Goal: Task Accomplishment & Management: Complete application form

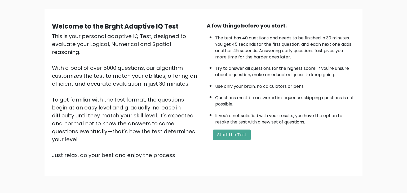
scroll to position [41, 0]
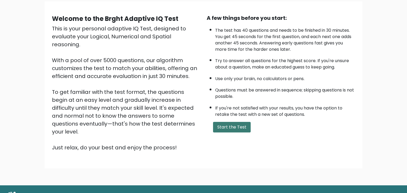
click at [225, 125] on button "Start the Test" at bounding box center [232, 127] width 38 height 11
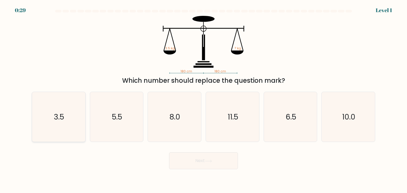
click at [45, 108] on icon "3.5" at bounding box center [59, 117] width 50 height 50
click at [204, 99] on input "a. 3.5" at bounding box center [204, 98] width 0 height 3
radio input "true"
click at [215, 160] on button "Next" at bounding box center [203, 161] width 69 height 17
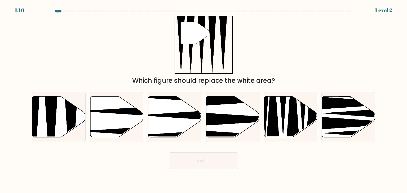
click at [297, 50] on div "" Which figure should replace the white area?" at bounding box center [204, 51] width 350 height 70
click at [44, 121] on icon at bounding box center [58, 117] width 53 height 41
click at [204, 99] on input "a." at bounding box center [204, 98] width 0 height 3
radio input "true"
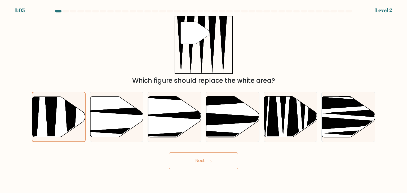
click at [230, 166] on button "Next" at bounding box center [203, 161] width 69 height 17
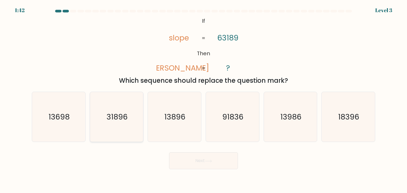
click at [104, 129] on icon "31896" at bounding box center [117, 117] width 50 height 50
click at [204, 99] on input "b. 31896" at bounding box center [204, 98] width 0 height 3
radio input "true"
click at [202, 166] on button "Next" at bounding box center [203, 161] width 69 height 17
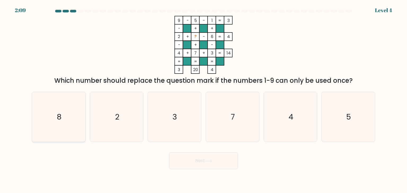
click at [50, 137] on icon "8" at bounding box center [59, 117] width 50 height 50
click at [204, 99] on input "a. 8" at bounding box center [204, 98] width 0 height 3
radio input "true"
click at [215, 167] on button "Next" at bounding box center [203, 161] width 69 height 17
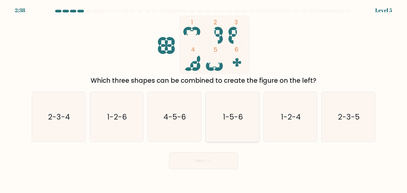
click at [233, 123] on icon "1-5-6" at bounding box center [232, 117] width 50 height 50
click at [204, 99] on input "d. 1-5-6" at bounding box center [204, 98] width 0 height 3
radio input "true"
click at [220, 160] on button "Next" at bounding box center [203, 161] width 69 height 17
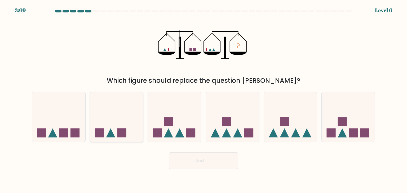
click at [110, 129] on icon at bounding box center [116, 117] width 53 height 44
click at [204, 99] on input "b." at bounding box center [204, 98] width 0 height 3
radio input "true"
click at [191, 157] on button "Next" at bounding box center [203, 161] width 69 height 17
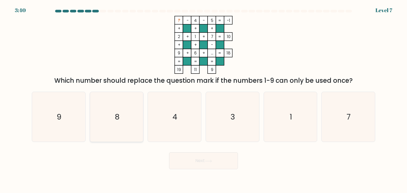
click at [110, 121] on icon "8" at bounding box center [117, 117] width 50 height 50
click at [204, 99] on input "b. 8" at bounding box center [204, 98] width 0 height 3
radio input "true"
click at [209, 169] on button "Next" at bounding box center [203, 161] width 69 height 17
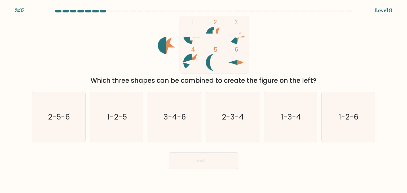
click at [215, 166] on button "Next" at bounding box center [203, 161] width 69 height 17
click at [52, 172] on body "4:20 Level 8" at bounding box center [203, 96] width 407 height 193
click at [241, 116] on text "2-3-4" at bounding box center [233, 117] width 22 height 11
click at [204, 99] on input "d. 2-3-4" at bounding box center [204, 98] width 0 height 3
radio input "true"
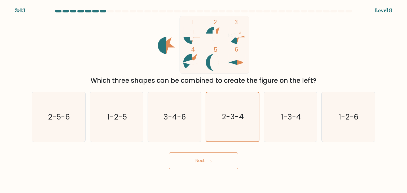
click at [213, 167] on button "Next" at bounding box center [203, 161] width 69 height 17
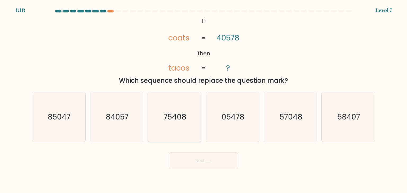
click at [185, 133] on icon "75408" at bounding box center [174, 117] width 50 height 50
click at [204, 99] on input "c. 75408" at bounding box center [204, 98] width 0 height 3
radio input "true"
click at [204, 162] on button "Next" at bounding box center [203, 161] width 69 height 17
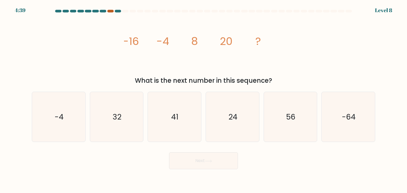
click at [108, 12] on div at bounding box center [110, 11] width 6 height 3
click at [109, 12] on div at bounding box center [110, 11] width 6 height 3
click at [96, 40] on div "image/svg+xml -16 -4 8 20 ? What is the next number in this sequence?" at bounding box center [204, 51] width 350 height 70
click at [237, 126] on icon "24" at bounding box center [232, 117] width 50 height 50
click at [204, 99] on input "d. 24" at bounding box center [204, 98] width 0 height 3
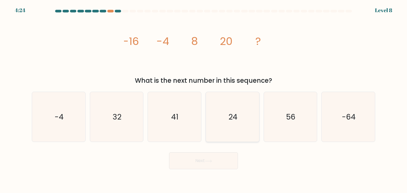
radio input "true"
click at [202, 163] on button "Next" at bounding box center [203, 161] width 69 height 17
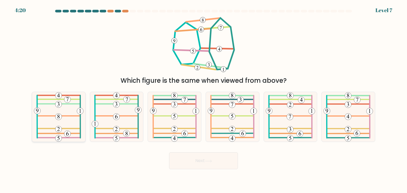
click at [45, 120] on icon at bounding box center [59, 117] width 50 height 50
click at [204, 99] on input "a." at bounding box center [204, 98] width 0 height 3
radio input "true"
click at [208, 159] on button "Next" at bounding box center [203, 161] width 69 height 17
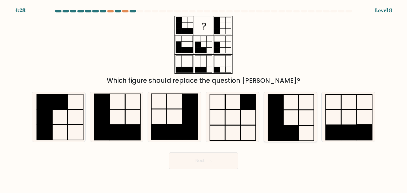
click at [284, 126] on rect at bounding box center [290, 133] width 15 height 15
click at [204, 99] on input "e." at bounding box center [204, 98] width 0 height 3
radio input "true"
click at [210, 165] on button "Next" at bounding box center [203, 161] width 69 height 17
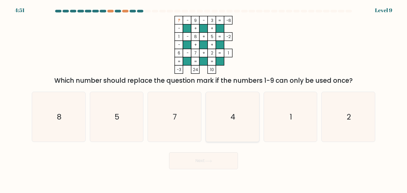
click at [242, 118] on icon "4" at bounding box center [232, 117] width 50 height 50
click at [204, 99] on input "d. 4" at bounding box center [204, 98] width 0 height 3
radio input "true"
click at [231, 165] on button "Next" at bounding box center [203, 161] width 69 height 17
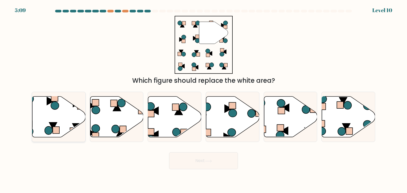
click at [61, 140] on div at bounding box center [59, 117] width 54 height 50
click at [204, 99] on input "a." at bounding box center [204, 98] width 0 height 3
radio input "true"
click at [193, 163] on button "Next" at bounding box center [203, 161] width 69 height 17
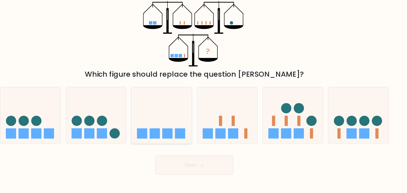
click at [171, 138] on rect at bounding box center [168, 133] width 9 height 9
click at [204, 99] on input "c." at bounding box center [204, 98] width 0 height 3
radio input "true"
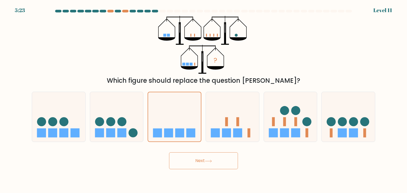
click at [227, 162] on button "Next" at bounding box center [203, 161] width 69 height 17
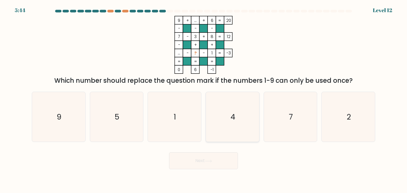
click at [238, 128] on icon "4" at bounding box center [232, 117] width 50 height 50
click at [204, 99] on input "d. 4" at bounding box center [204, 98] width 0 height 3
radio input "true"
click at [217, 173] on body "5:44 Level 12" at bounding box center [203, 96] width 407 height 193
click at [214, 162] on button "Next" at bounding box center [203, 161] width 69 height 17
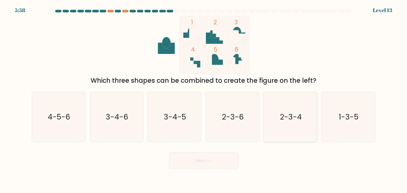
click at [275, 117] on icon "2-3-4" at bounding box center [291, 117] width 50 height 50
click at [204, 99] on input "e. 2-3-4" at bounding box center [204, 98] width 0 height 3
radio input "true"
click at [225, 165] on button "Next" at bounding box center [203, 161] width 69 height 17
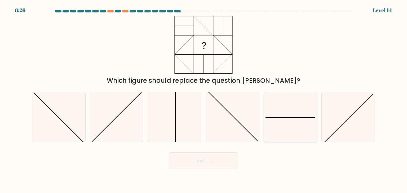
click at [298, 129] on icon at bounding box center [291, 117] width 50 height 50
click at [204, 99] on input "e." at bounding box center [204, 98] width 0 height 3
radio input "true"
click at [232, 167] on button "Next" at bounding box center [203, 161] width 69 height 17
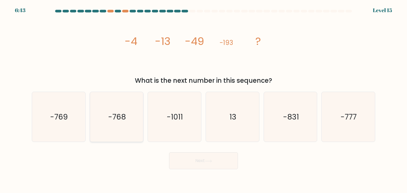
click at [111, 131] on icon "-768" at bounding box center [117, 117] width 50 height 50
click at [204, 99] on input "b. -768" at bounding box center [204, 98] width 0 height 3
radio input "true"
click at [185, 166] on button "Next" at bounding box center [203, 161] width 69 height 17
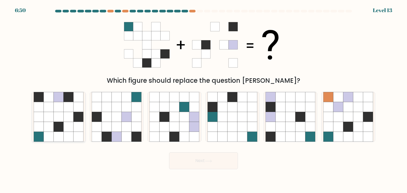
click at [71, 131] on icon at bounding box center [69, 127] width 10 height 10
click at [204, 99] on input "a." at bounding box center [204, 98] width 0 height 3
radio input "true"
click at [204, 162] on button "Next" at bounding box center [203, 161] width 69 height 17
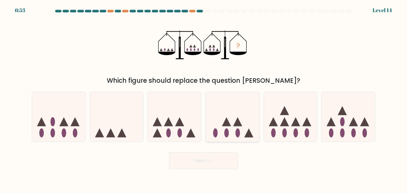
click at [249, 97] on icon at bounding box center [232, 117] width 53 height 44
click at [204, 97] on input "d." at bounding box center [204, 98] width 0 height 3
radio input "true"
click at [214, 166] on button "Next" at bounding box center [203, 161] width 69 height 17
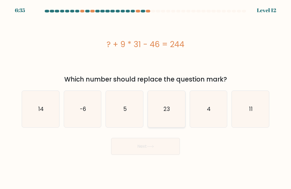
click at [172, 114] on icon "23" at bounding box center [166, 109] width 37 height 37
click at [146, 97] on input "d. 23" at bounding box center [146, 96] width 0 height 3
radio input "true"
click at [165, 144] on button "Next" at bounding box center [145, 146] width 69 height 17
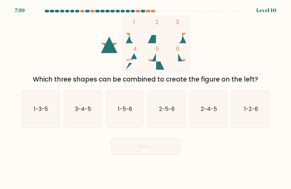
click at [153, 152] on button "Next" at bounding box center [145, 146] width 69 height 17
click at [162, 121] on icon "2-5-6" at bounding box center [166, 109] width 37 height 37
click at [146, 97] on input "d. 2-5-6" at bounding box center [146, 96] width 0 height 3
radio input "true"
click at [157, 140] on button "Next" at bounding box center [145, 146] width 69 height 17
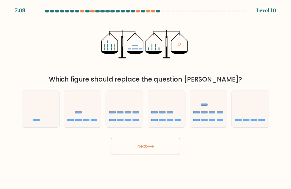
click at [157, 145] on button "Next" at bounding box center [145, 146] width 69 height 17
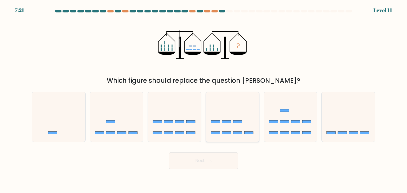
click at [221, 121] on icon at bounding box center [232, 117] width 53 height 44
click at [204, 99] on input "d." at bounding box center [204, 98] width 0 height 3
radio input "true"
click at [215, 161] on button "Next" at bounding box center [203, 161] width 69 height 17
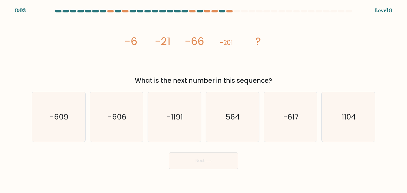
click at [226, 166] on button "Next" at bounding box center [203, 161] width 69 height 17
click at [273, 126] on icon "-617" at bounding box center [291, 117] width 50 height 50
click at [204, 99] on input "e. -617" at bounding box center [204, 98] width 0 height 3
radio input "true"
click at [225, 169] on button "Next" at bounding box center [203, 161] width 69 height 17
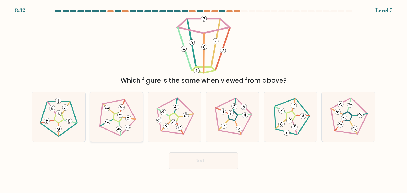
click at [117, 132] on icon at bounding box center [117, 117] width 40 height 40
click at [204, 99] on input "b." at bounding box center [204, 98] width 0 height 3
radio input "true"
click at [205, 165] on button "Next" at bounding box center [203, 161] width 69 height 17
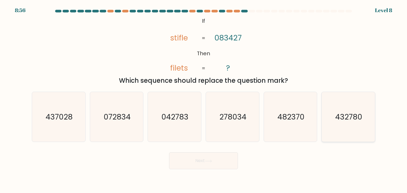
click at [365, 126] on icon "432780" at bounding box center [348, 117] width 50 height 50
click at [204, 99] on input "f. 432780" at bounding box center [204, 98] width 0 height 3
radio input "true"
click at [189, 164] on button "Next" at bounding box center [203, 161] width 69 height 17
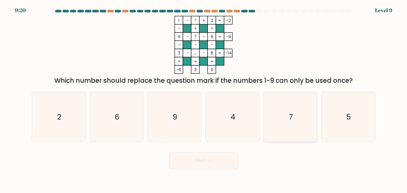
click at [271, 117] on icon "7" at bounding box center [291, 117] width 50 height 50
click at [204, 99] on input "e. 7" at bounding box center [204, 98] width 0 height 3
radio input "true"
click at [201, 164] on button "Next" at bounding box center [203, 161] width 69 height 17
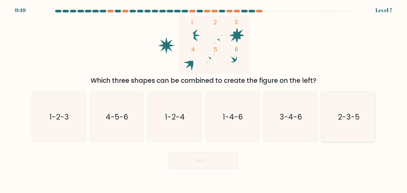
click at [355, 130] on icon "2-3-5" at bounding box center [348, 117] width 50 height 50
click at [204, 99] on input "f. 2-3-5" at bounding box center [204, 98] width 0 height 3
radio input "true"
click at [229, 164] on button "Next" at bounding box center [203, 161] width 69 height 17
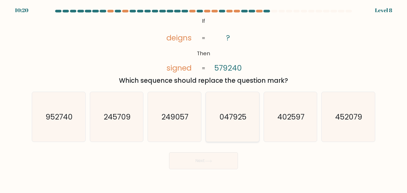
click at [240, 122] on text "047925" at bounding box center [232, 117] width 27 height 11
click at [204, 99] on input "d. 047925" at bounding box center [204, 98] width 0 height 3
radio input "true"
click at [231, 165] on button "Next" at bounding box center [203, 161] width 69 height 17
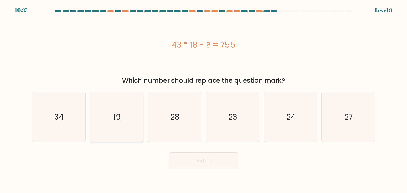
click at [117, 127] on icon "19" at bounding box center [117, 117] width 50 height 50
click at [204, 99] on input "b. 19" at bounding box center [204, 98] width 0 height 3
radio input "true"
click at [202, 160] on button "Next" at bounding box center [203, 161] width 69 height 17
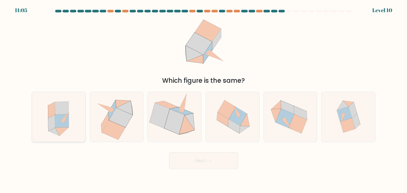
click at [69, 133] on icon at bounding box center [59, 117] width 46 height 50
click at [204, 99] on input "a." at bounding box center [204, 98] width 0 height 3
radio input "true"
click at [185, 163] on button "Next" at bounding box center [203, 161] width 69 height 17
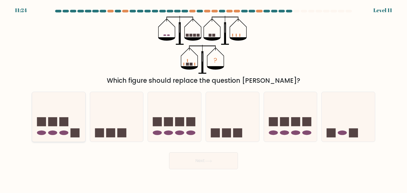
click at [72, 106] on icon at bounding box center [58, 117] width 53 height 44
click at [204, 99] on input "a." at bounding box center [204, 98] width 0 height 3
radio input "true"
click at [219, 162] on button "Next" at bounding box center [203, 161] width 69 height 17
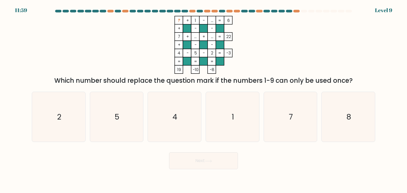
click at [407, 114] on form at bounding box center [203, 90] width 407 height 160
click at [357, 122] on icon "8" at bounding box center [348, 117] width 50 height 50
click at [204, 99] on input "f. 8" at bounding box center [204, 98] width 0 height 3
radio input "true"
click at [188, 161] on button "Next" at bounding box center [203, 161] width 69 height 17
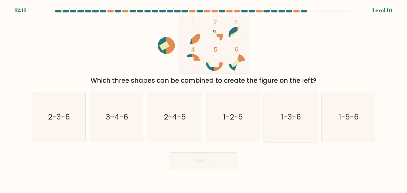
click at [303, 112] on icon "1-3-6" at bounding box center [291, 117] width 50 height 50
click at [204, 99] on input "e. 1-3-6" at bounding box center [204, 98] width 0 height 3
radio input "true"
click at [227, 160] on button "Next" at bounding box center [203, 161] width 69 height 17
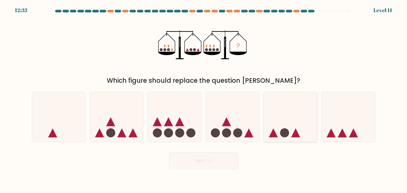
click at [283, 131] on circle at bounding box center [284, 133] width 9 height 9
click at [288, 126] on icon at bounding box center [290, 117] width 53 height 44
click at [226, 166] on button "Next" at bounding box center [203, 161] width 69 height 17
click at [294, 121] on icon at bounding box center [290, 117] width 53 height 44
click at [288, 125] on icon at bounding box center [290, 117] width 53 height 44
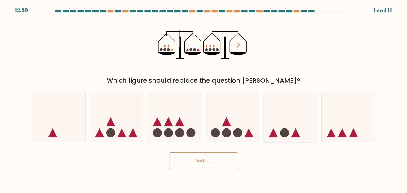
click at [282, 116] on icon at bounding box center [290, 117] width 53 height 44
click at [283, 115] on icon at bounding box center [290, 117] width 53 height 44
click at [204, 99] on input "e." at bounding box center [204, 98] width 0 height 3
radio input "true"
click at [283, 119] on icon at bounding box center [290, 117] width 53 height 44
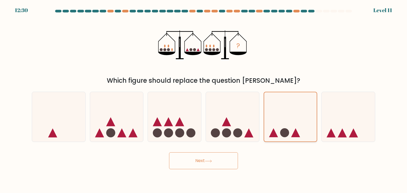
click at [204, 99] on input "e." at bounding box center [204, 98] width 0 height 3
click at [283, 120] on icon at bounding box center [290, 117] width 53 height 44
click at [222, 160] on button "Next" at bounding box center [203, 161] width 69 height 17
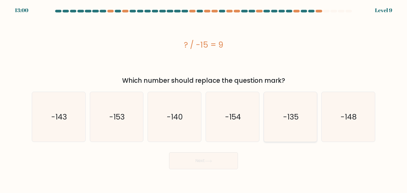
click at [289, 125] on icon "-135" at bounding box center [291, 117] width 50 height 50
click at [204, 99] on input "e. -135" at bounding box center [204, 98] width 0 height 3
radio input "true"
click at [214, 166] on button "Next" at bounding box center [203, 161] width 69 height 17
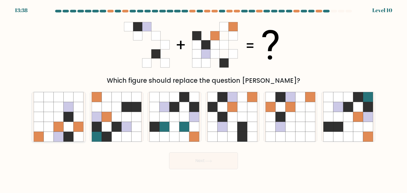
click at [43, 129] on icon at bounding box center [39, 127] width 10 height 10
click at [204, 99] on input "a." at bounding box center [204, 98] width 0 height 3
radio input "true"
click at [174, 109] on icon at bounding box center [175, 107] width 10 height 10
click at [204, 99] on input "c." at bounding box center [204, 98] width 0 height 3
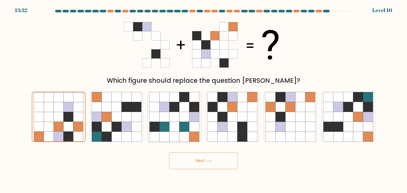
radio input "true"
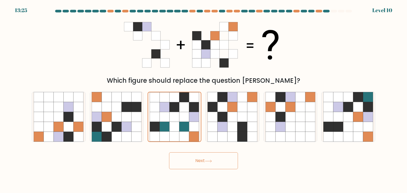
click at [220, 163] on button "Next" at bounding box center [203, 161] width 69 height 17
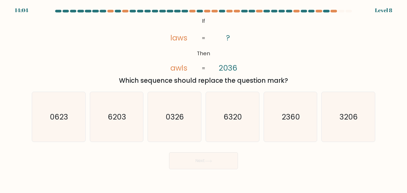
click at [339, 25] on div "@import url('https://fonts.googleapis.com/css?family=Abril+Fatface:400,100,100i…" at bounding box center [204, 51] width 350 height 70
click at [298, 99] on icon "2360" at bounding box center [291, 117] width 50 height 50
click at [204, 99] on input "e. 2360" at bounding box center [204, 98] width 0 height 3
radio input "true"
click at [214, 180] on body "13:57 Level 8 ?" at bounding box center [203, 96] width 407 height 193
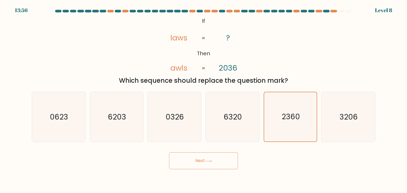
click at [191, 166] on button "Next" at bounding box center [203, 161] width 69 height 17
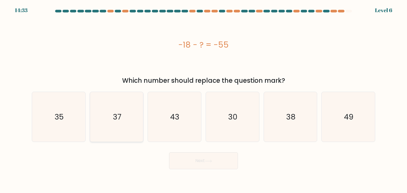
click at [103, 110] on icon "37" at bounding box center [117, 117] width 50 height 50
click at [204, 99] on input "b. 37" at bounding box center [204, 98] width 0 height 3
radio input "true"
click at [234, 169] on button "Next" at bounding box center [203, 161] width 69 height 17
click at [228, 169] on button "Next" at bounding box center [203, 161] width 69 height 17
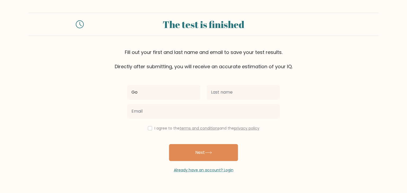
type input "Go"
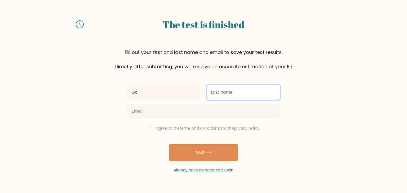
click at [254, 94] on input "text" at bounding box center [243, 92] width 73 height 15
type input "Toyoguchi"
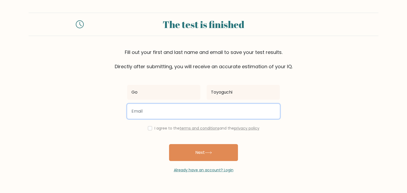
click at [198, 108] on input "email" at bounding box center [203, 111] width 153 height 15
type input "go.toyoguchi@ast.ma"
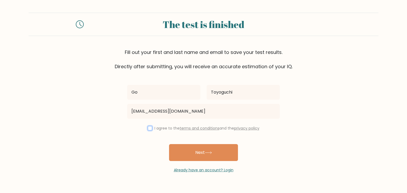
click at [148, 129] on input "checkbox" at bounding box center [150, 128] width 4 height 4
checkbox input "true"
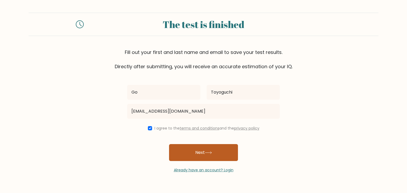
click at [179, 156] on button "Next" at bounding box center [203, 152] width 69 height 17
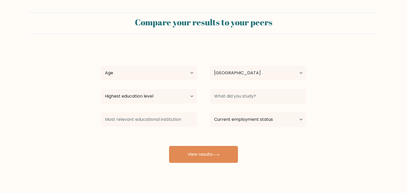
select select "MA"
click at [118, 75] on select "Age Under 18 years old 18-24 years old 25-34 years old 35-44 years old 45-54 ye…" at bounding box center [149, 73] width 96 height 15
select select "min_18"
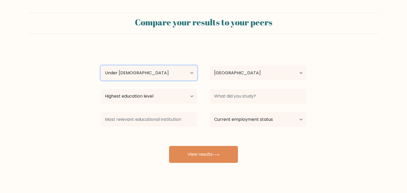
click at [101, 66] on select "Age Under 18 years old 18-24 years old 25-34 years old 35-44 years old 45-54 ye…" at bounding box center [149, 73] width 96 height 15
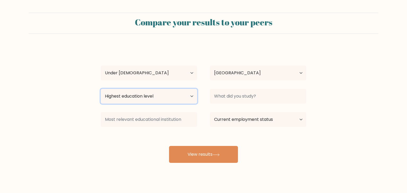
click at [112, 96] on select "Highest education level No schooling Primary Lower Secondary Upper Secondary Oc…" at bounding box center [149, 96] width 96 height 15
select select "no_schooling"
click at [101, 89] on select "Highest education level No schooling Primary Lower Secondary Upper Secondary Oc…" at bounding box center [149, 96] width 96 height 15
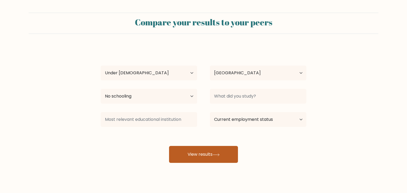
click at [224, 160] on button "View results" at bounding box center [203, 154] width 69 height 17
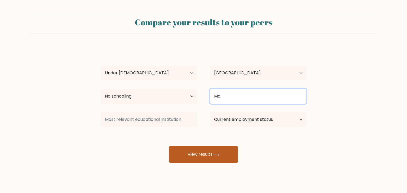
type input "M"
type input "k"
click at [169, 146] on button "View results" at bounding box center [203, 154] width 69 height 17
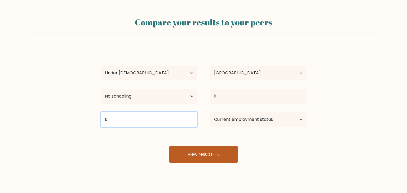
type input "k"
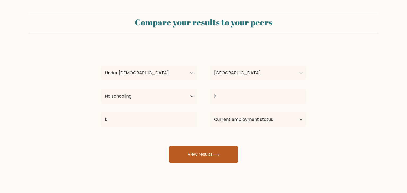
click at [225, 161] on button "View results" at bounding box center [203, 154] width 69 height 17
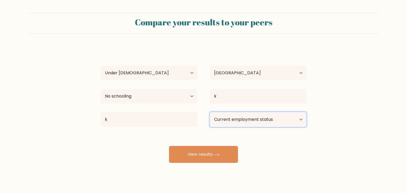
click at [293, 121] on select "Current employment status Employed Student Retired Other / prefer not to answer" at bounding box center [258, 119] width 96 height 15
click at [210, 112] on select "Current employment status Employed Student Retired Other / prefer not to answer" at bounding box center [258, 119] width 96 height 15
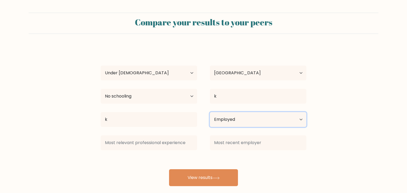
click at [266, 120] on select "Current employment status Employed Student Retired Other / prefer not to answer" at bounding box center [258, 119] width 96 height 15
select select "student"
click at [210, 112] on select "Current employment status Employed Student Retired Other / prefer not to answer" at bounding box center [258, 119] width 96 height 15
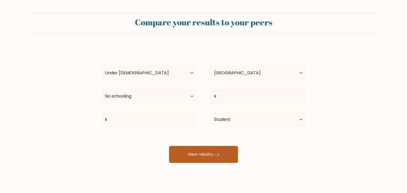
click at [227, 155] on button "View results" at bounding box center [203, 154] width 69 height 17
